Goal: Download file/media

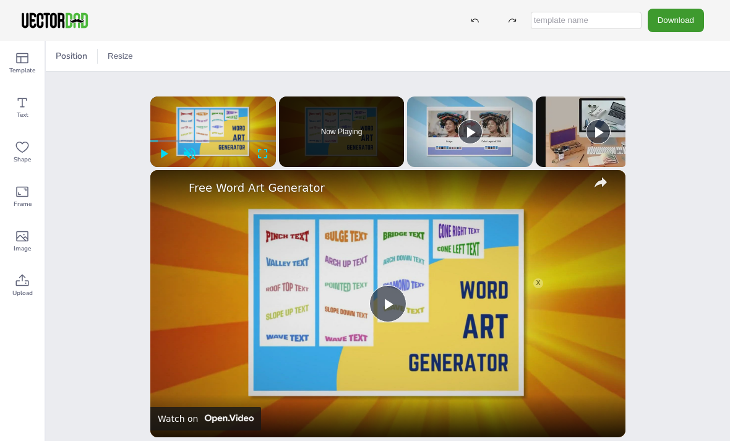
click at [687, 15] on button "Download" at bounding box center [676, 20] width 56 height 23
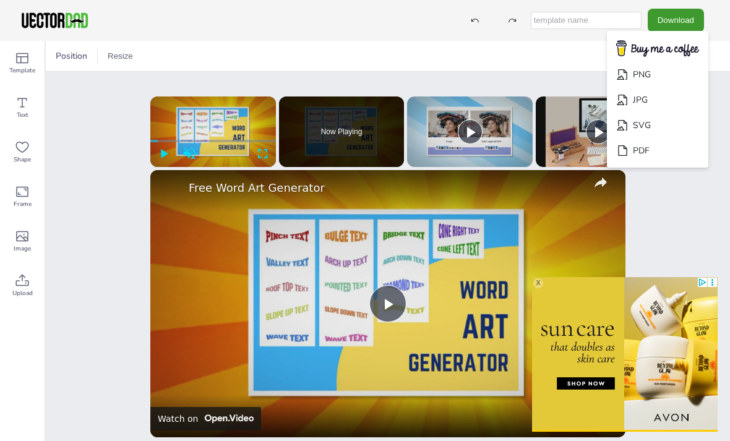
click at [674, 80] on li "PNG" at bounding box center [657, 74] width 101 height 25
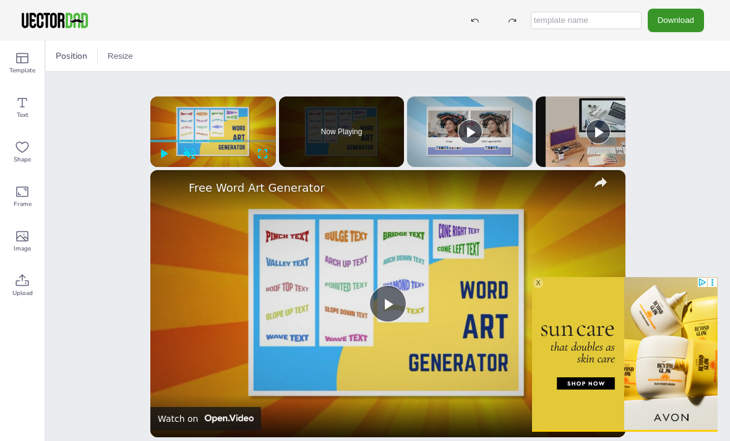
click at [679, 19] on button "Download" at bounding box center [676, 20] width 56 height 23
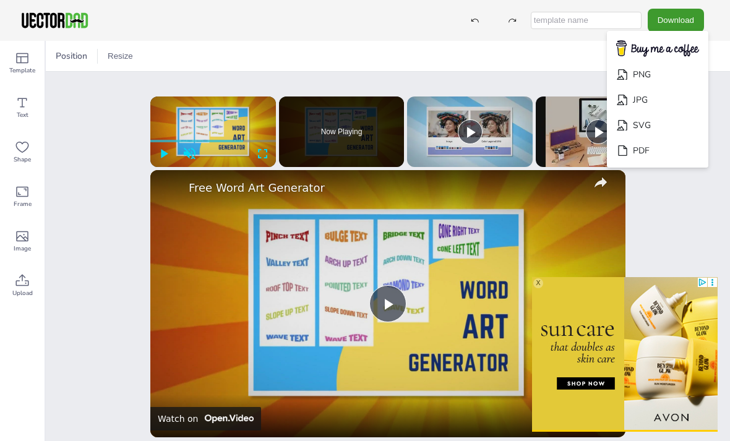
click at [692, 226] on div "Position Resize [DOMAIN_NAME] [US_STATE] x Please enable JavaScript Video Playe…" at bounding box center [388, 241] width 684 height 400
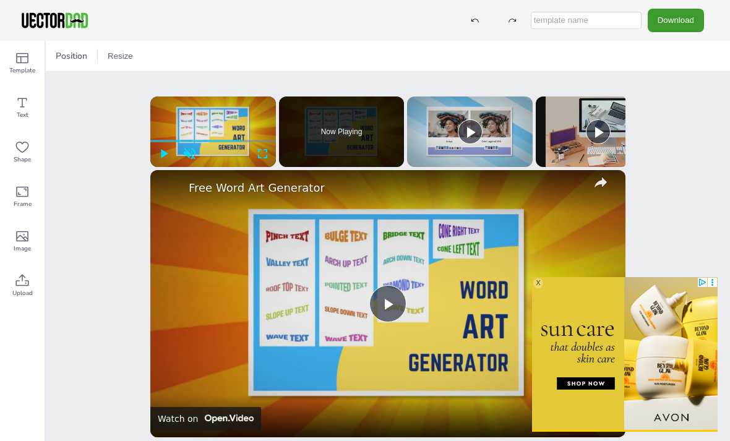
click at [579, 24] on input "text" at bounding box center [586, 20] width 111 height 17
paste input "Colored Map Of [US_STATE][GEOGRAPHIC_DATA]"
type input "Colored Map Of [US_STATE][GEOGRAPHIC_DATA]"
click at [681, 17] on button "Download" at bounding box center [676, 20] width 56 height 23
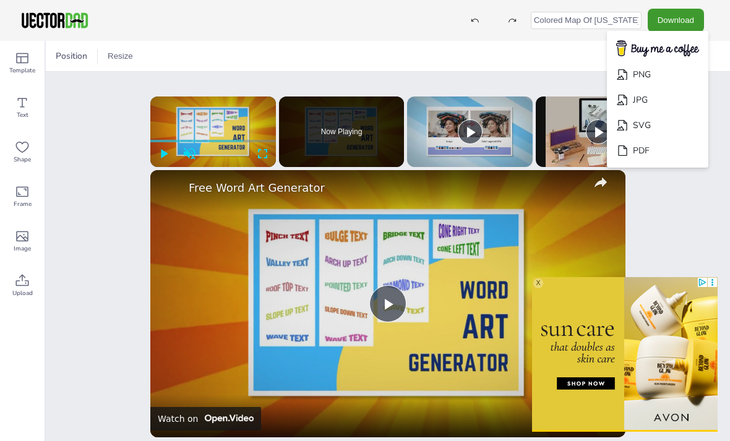
click at [681, 74] on li "PNG" at bounding box center [657, 74] width 101 height 25
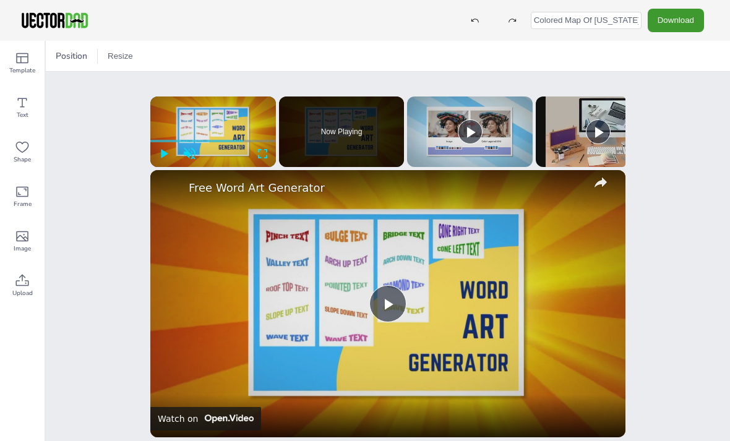
scroll to position [-4, 0]
